Goal: Task Accomplishment & Management: Manage account settings

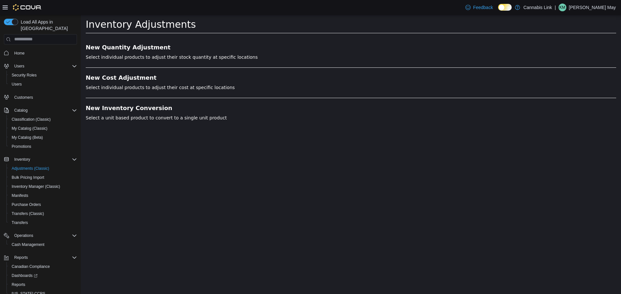
click at [590, 8] on p "[PERSON_NAME] May" at bounding box center [591, 8] width 47 height 8
click at [572, 63] on span "Sign Out" at bounding box center [573, 63] width 17 height 6
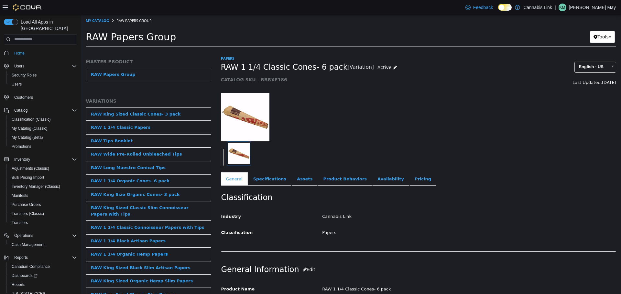
scroll to position [393, 0]
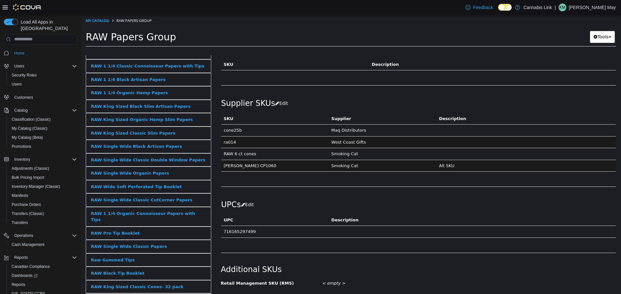
click at [592, 9] on p "[PERSON_NAME] May" at bounding box center [591, 8] width 47 height 8
click at [568, 62] on span "Sign Out" at bounding box center [573, 63] width 17 height 6
